Goal: Task Accomplishment & Management: Use online tool/utility

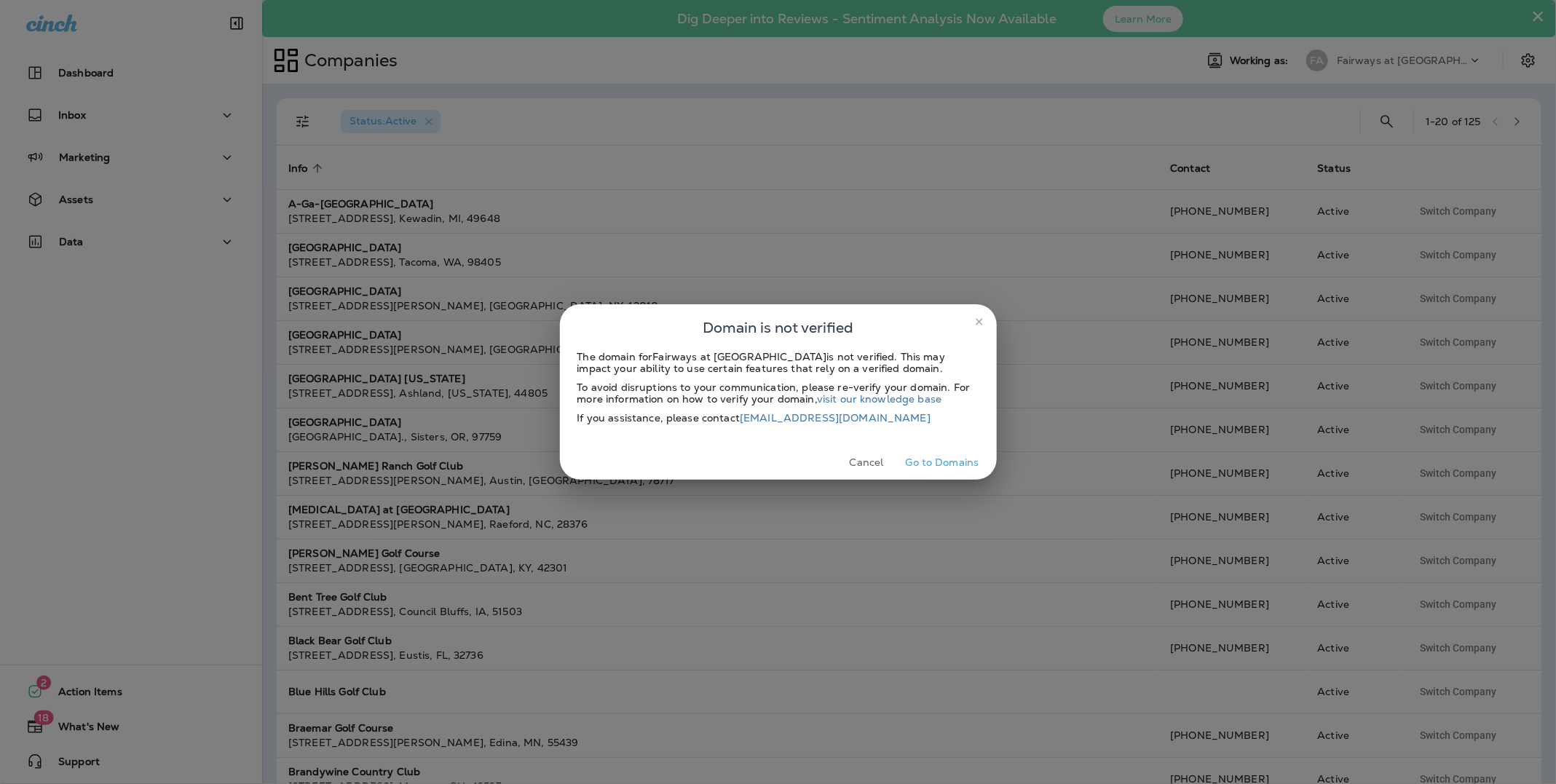
click at [979, 321] on icon "close" at bounding box center [979, 322] width 12 height 12
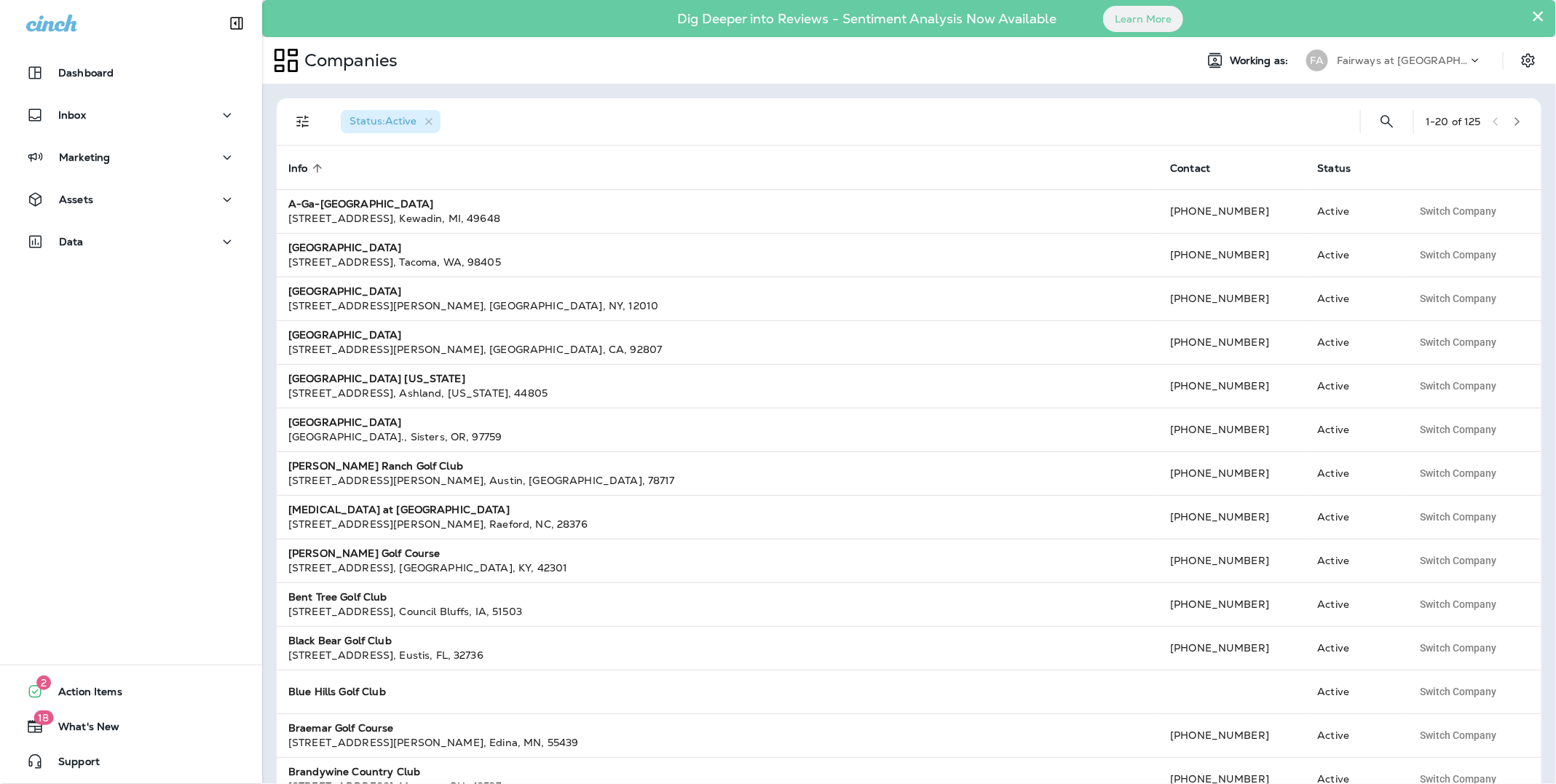
click at [1403, 56] on p "Fairways at [GEOGRAPHIC_DATA]" at bounding box center [1402, 61] width 131 height 12
type input "****"
click at [1414, 157] on p "A-Ga-[GEOGRAPHIC_DATA]" at bounding box center [1403, 158] width 152 height 12
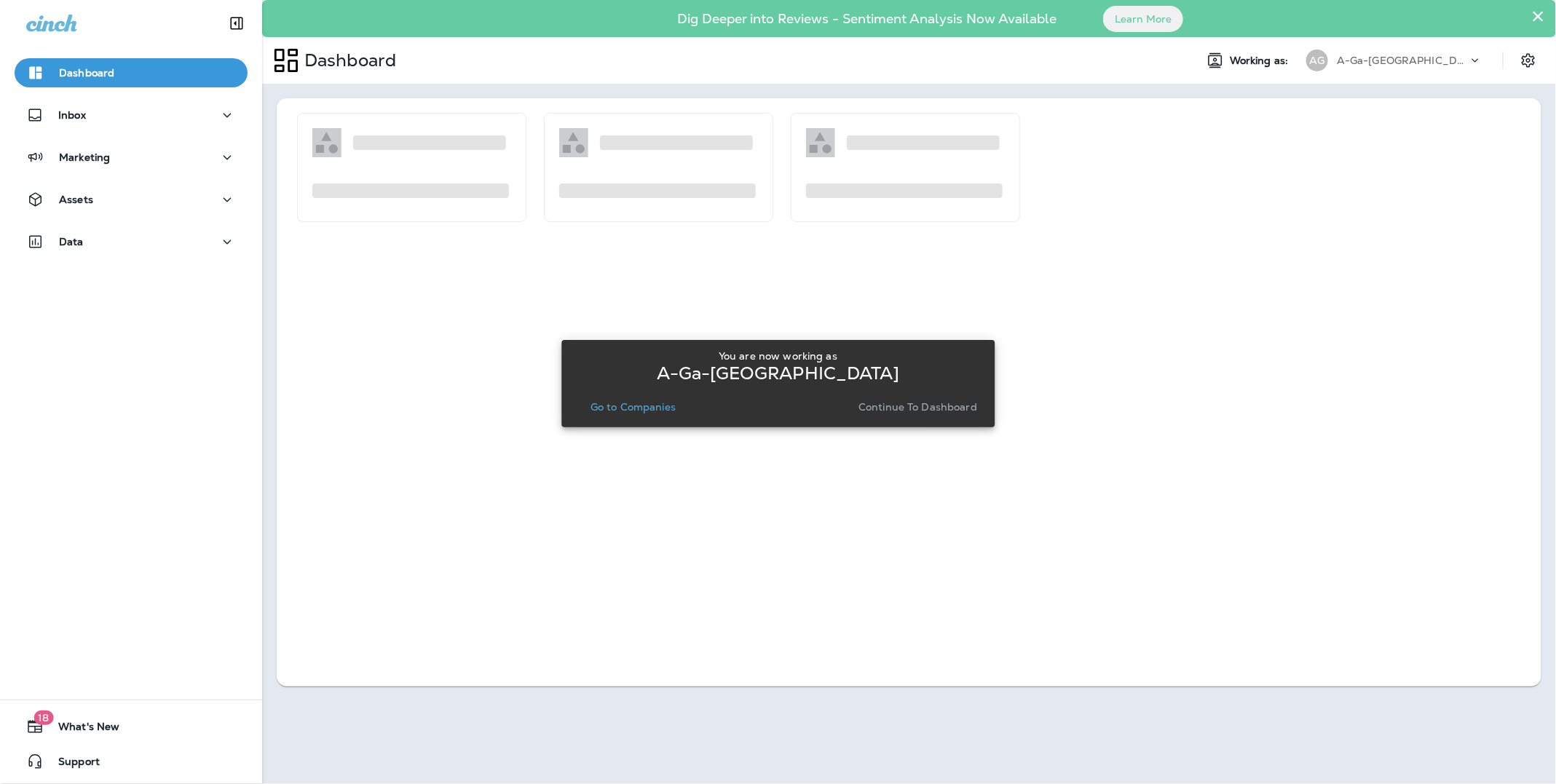
click at [906, 409] on p "Continue to Dashboard" at bounding box center [918, 407] width 119 height 12
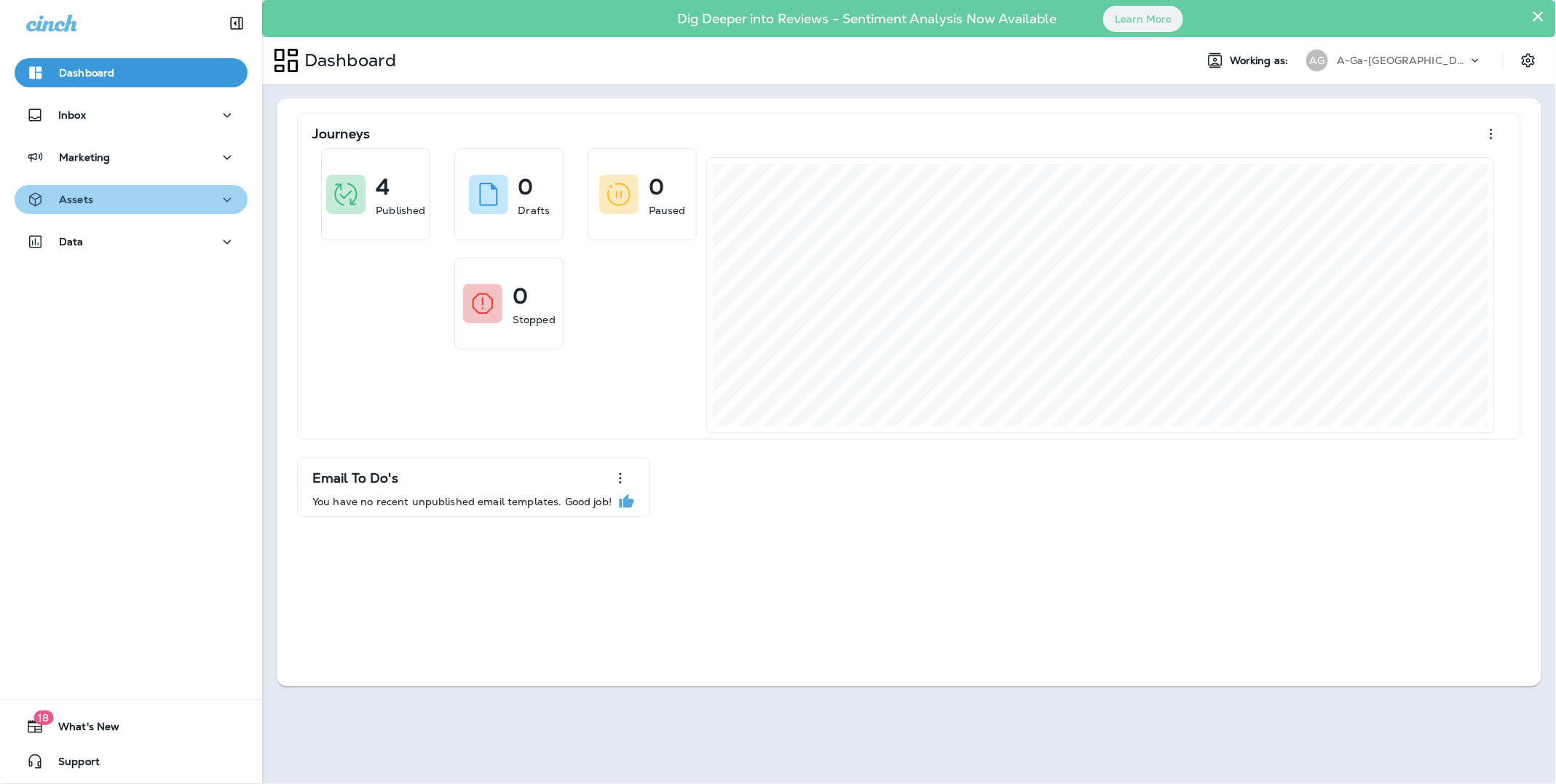
click at [98, 196] on div "Assets" at bounding box center [131, 199] width 209 height 18
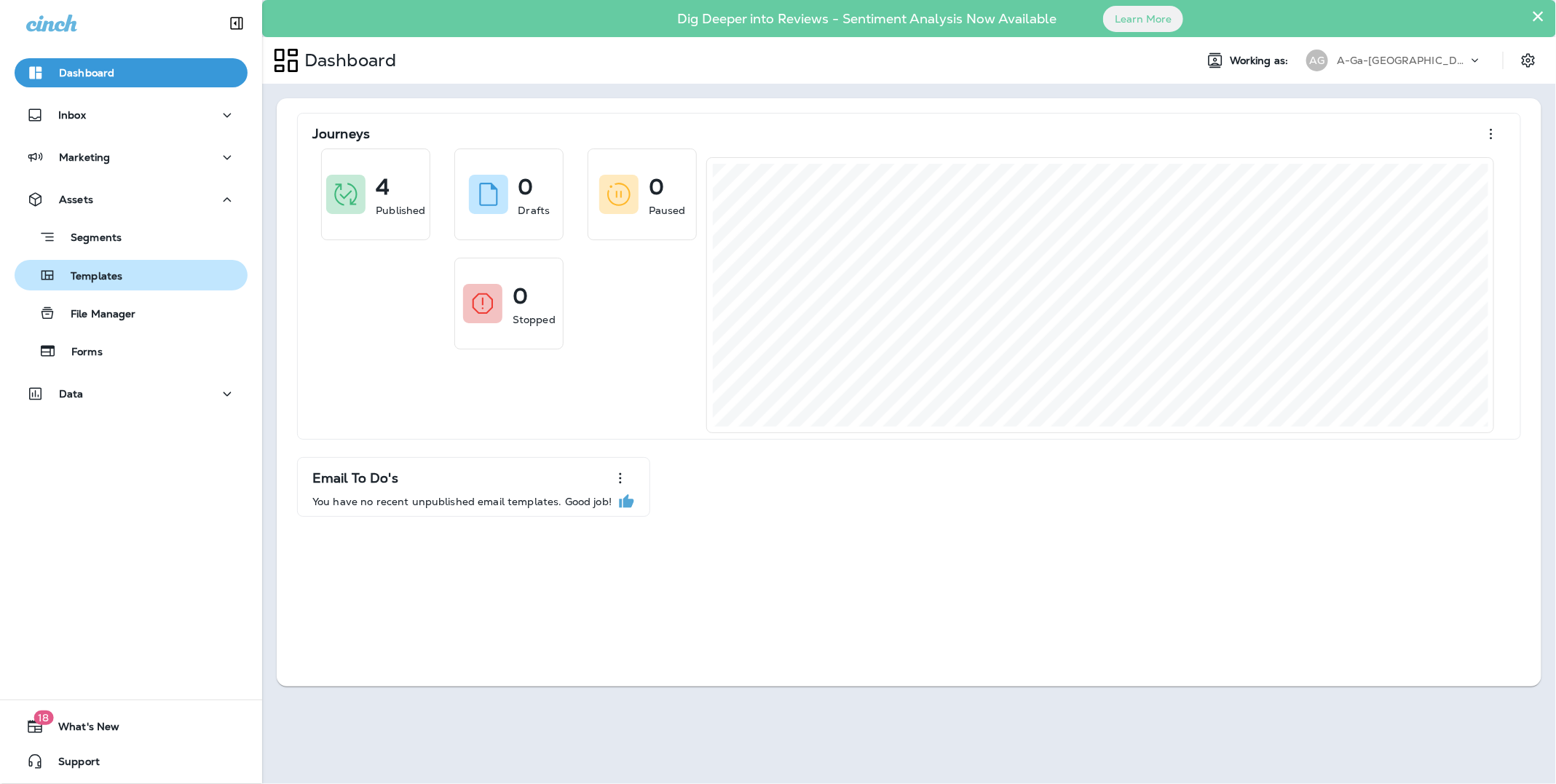
click at [135, 279] on div "Templates" at bounding box center [131, 275] width 221 height 22
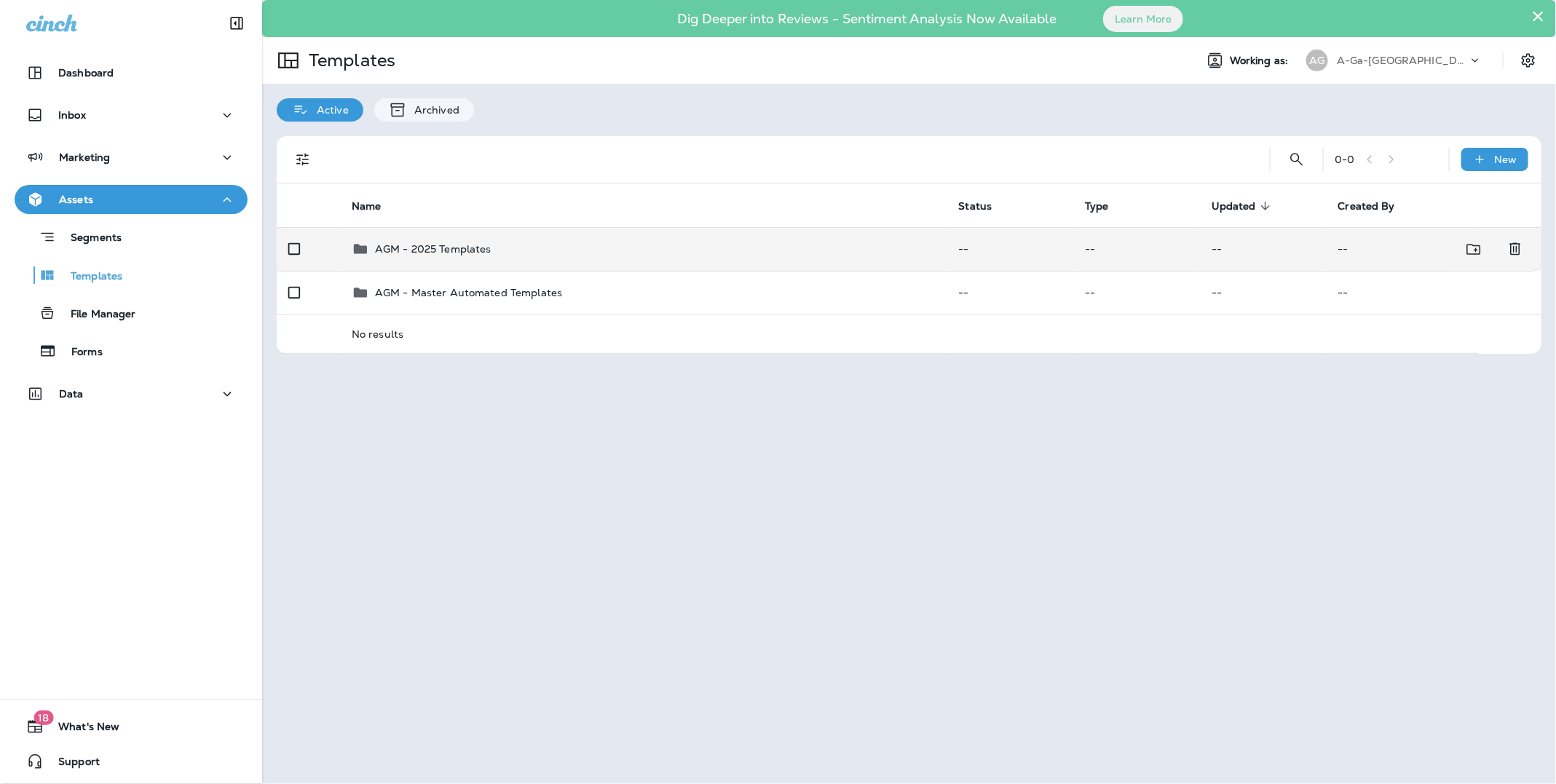
click at [462, 246] on p "AGM - 2025 Templates" at bounding box center [433, 249] width 117 height 12
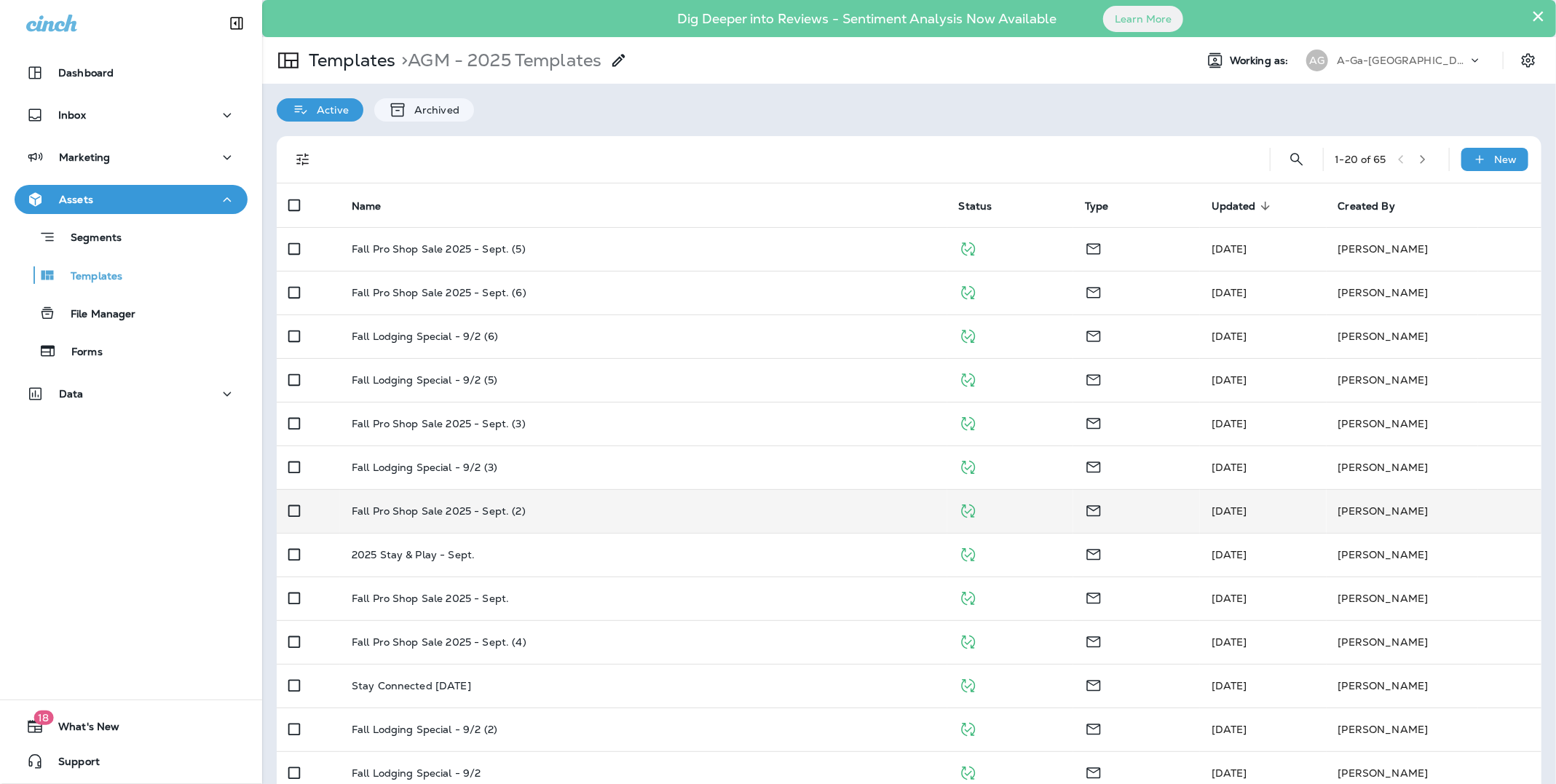
click at [1423, 161] on icon "button" at bounding box center [1423, 160] width 10 height 10
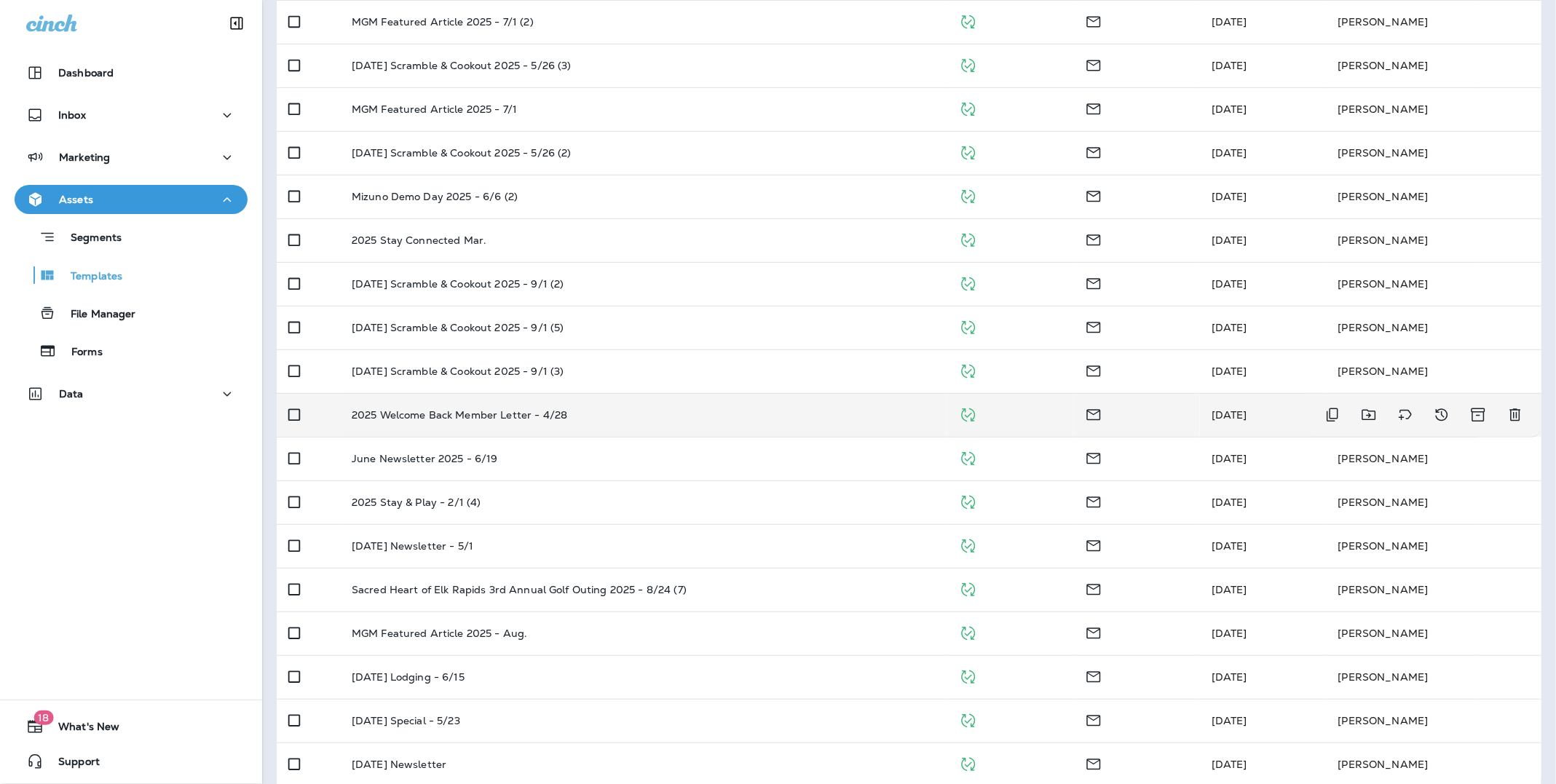
scroll to position [330, 0]
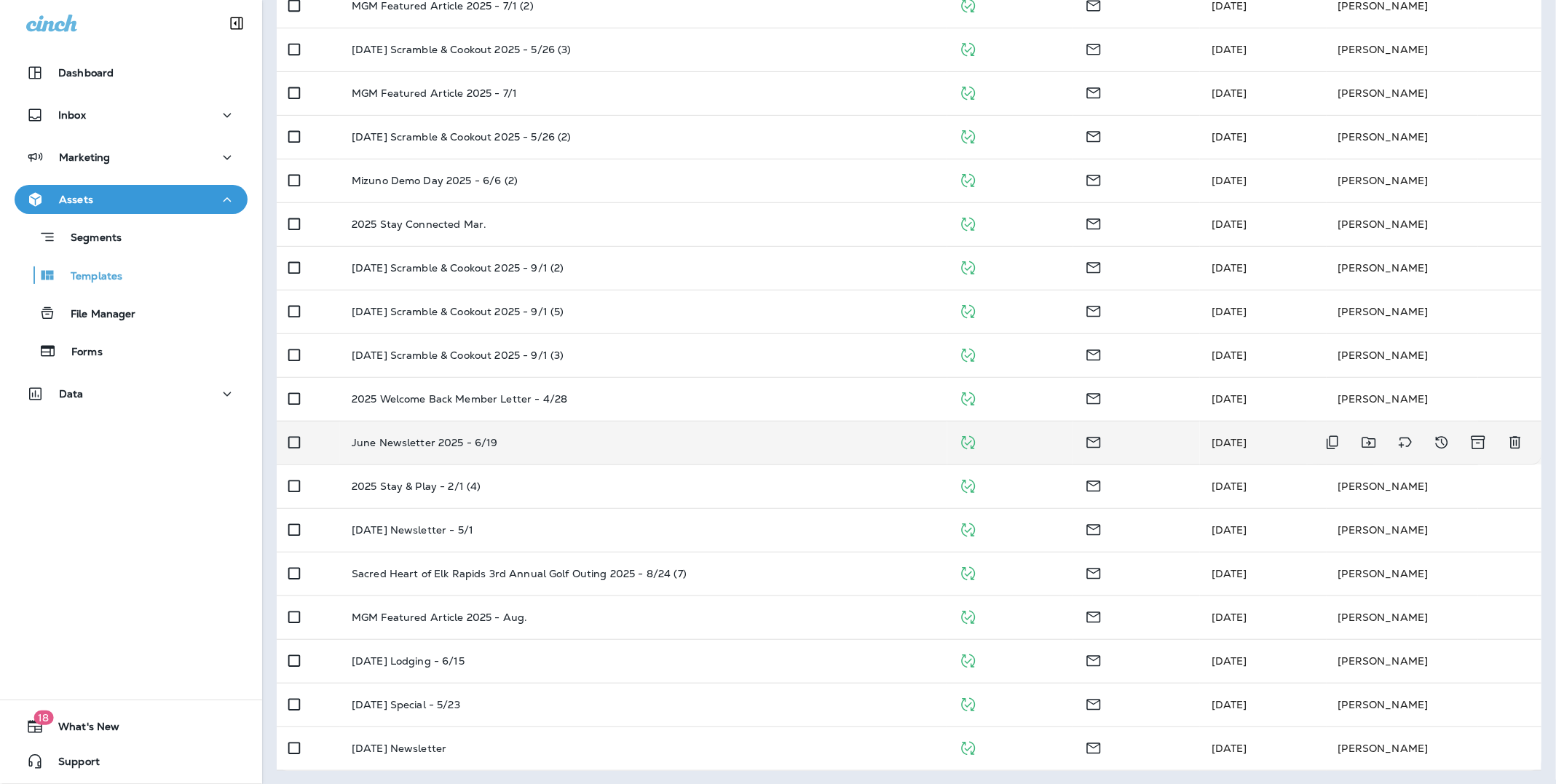
click at [438, 446] on p "June Newsletter 2025 - 6/19" at bounding box center [425, 443] width 147 height 12
